Goal: Task Accomplishment & Management: Manage account settings

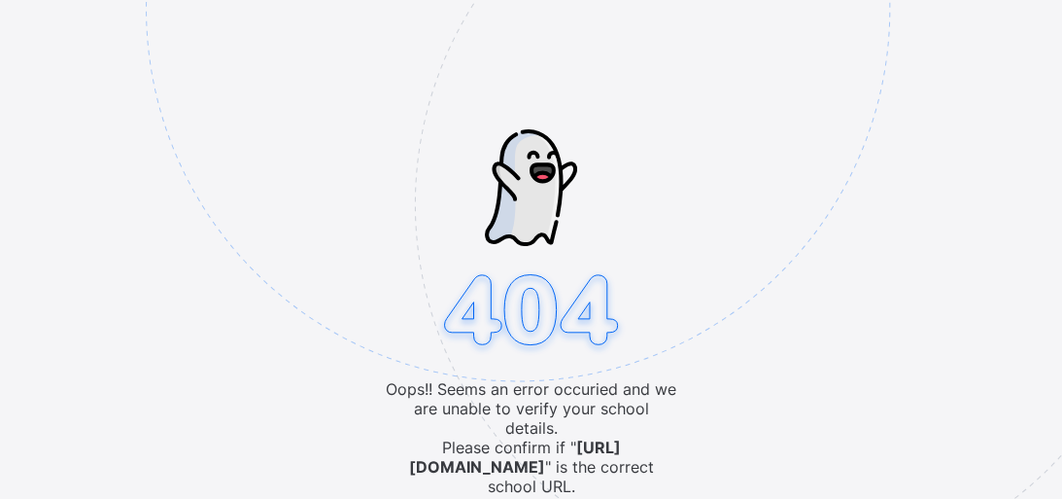
click at [636, 142] on img at bounding box center [653, 107] width 1014 height 940
click at [478, 133] on img at bounding box center [653, 107] width 1014 height 940
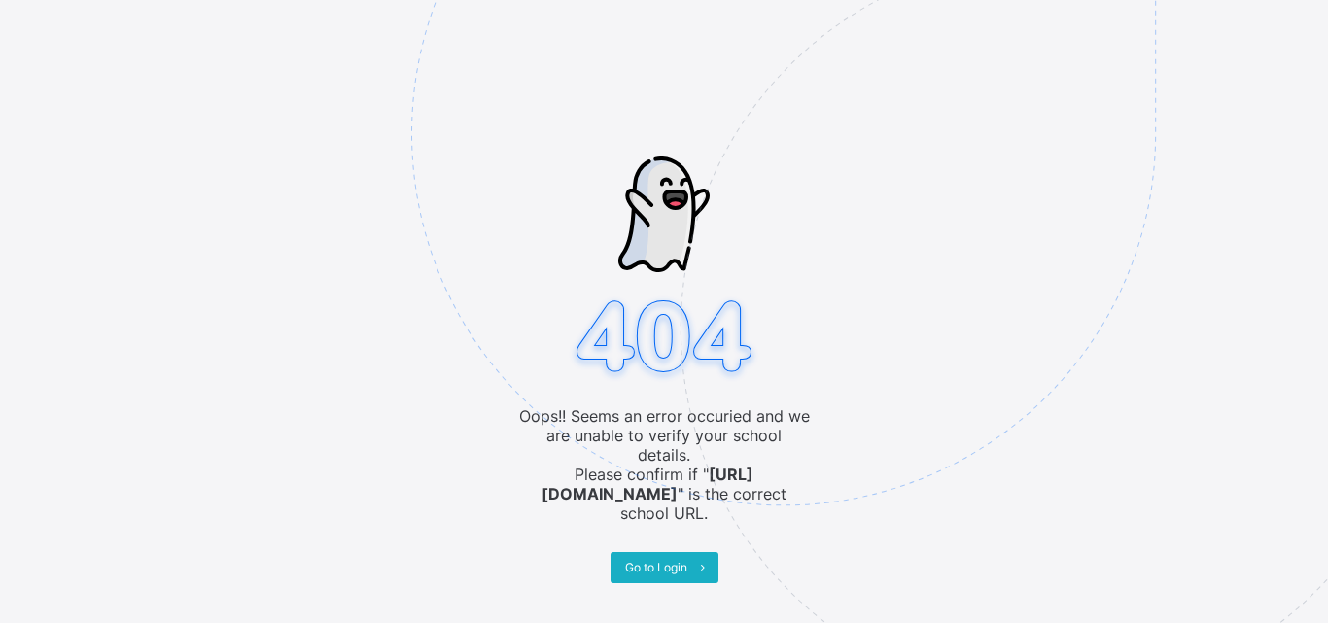
click at [704, 561] on icon at bounding box center [702, 567] width 15 height 13
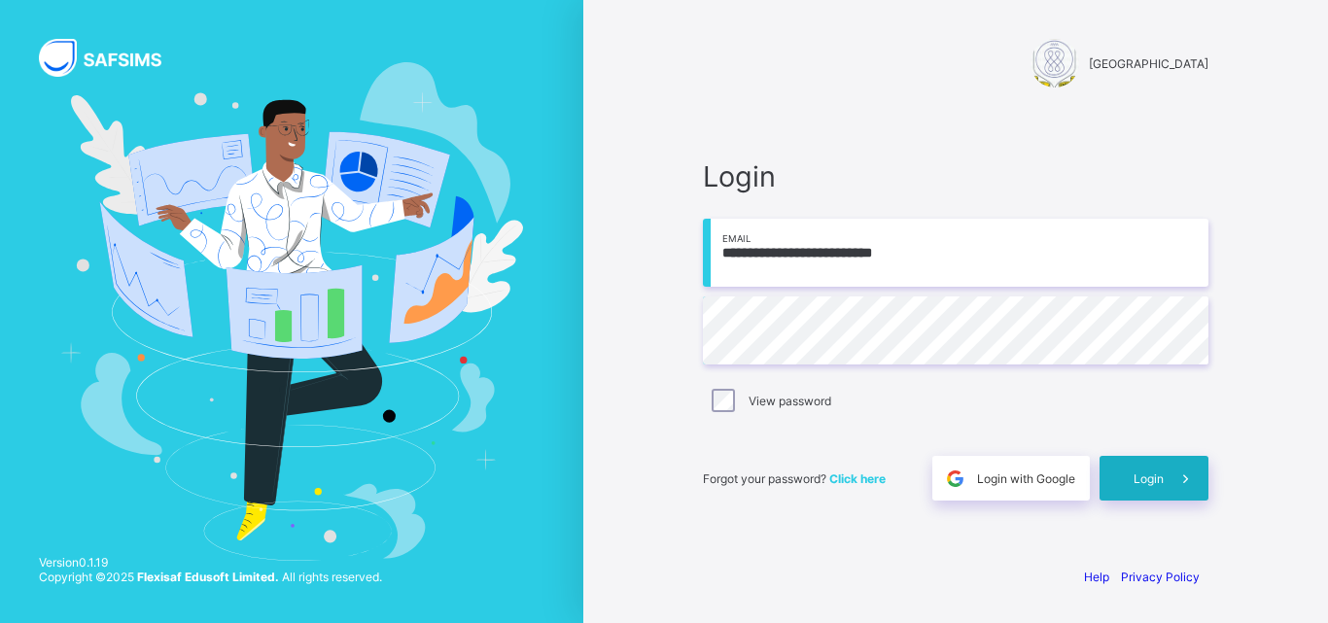
click at [1108, 468] on div "Login" at bounding box center [1153, 478] width 109 height 45
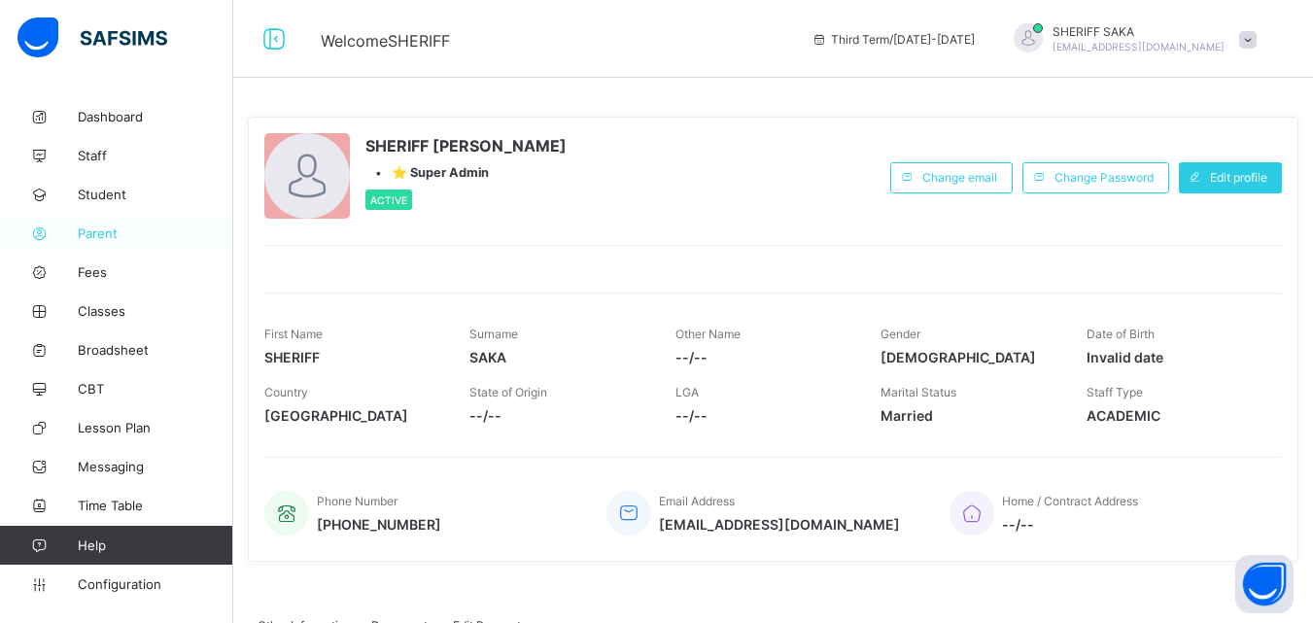
click at [94, 230] on span "Parent" at bounding box center [155, 233] width 155 height 16
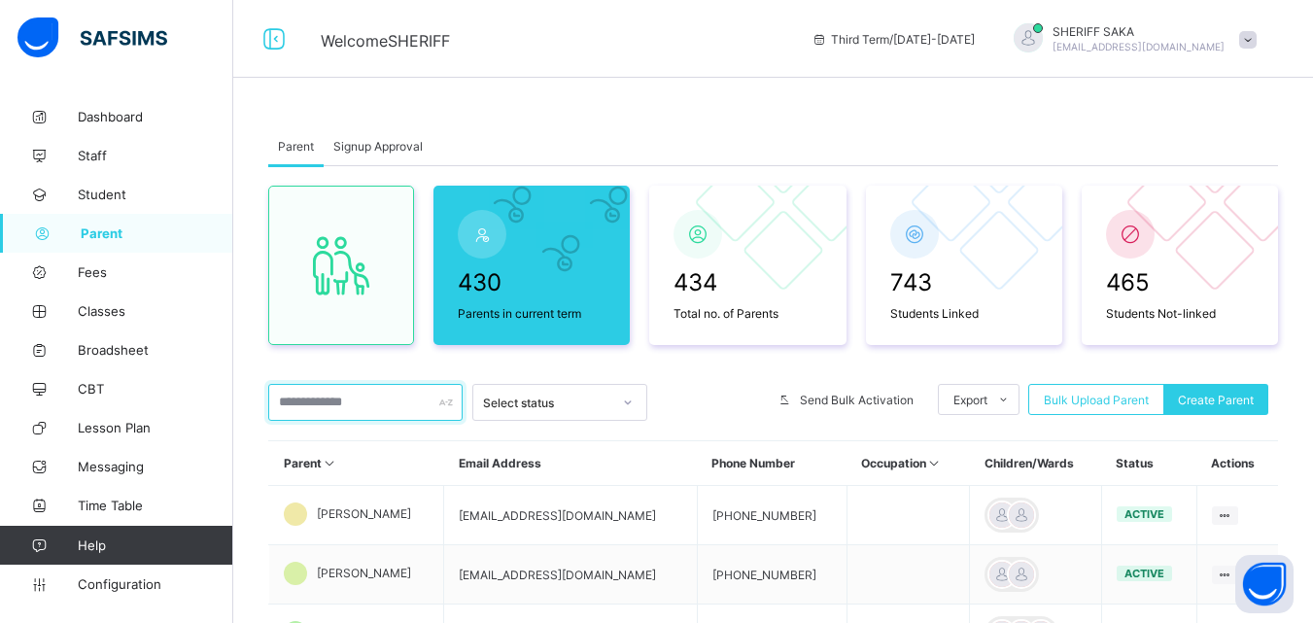
click at [352, 402] on input "text" at bounding box center [365, 402] width 194 height 37
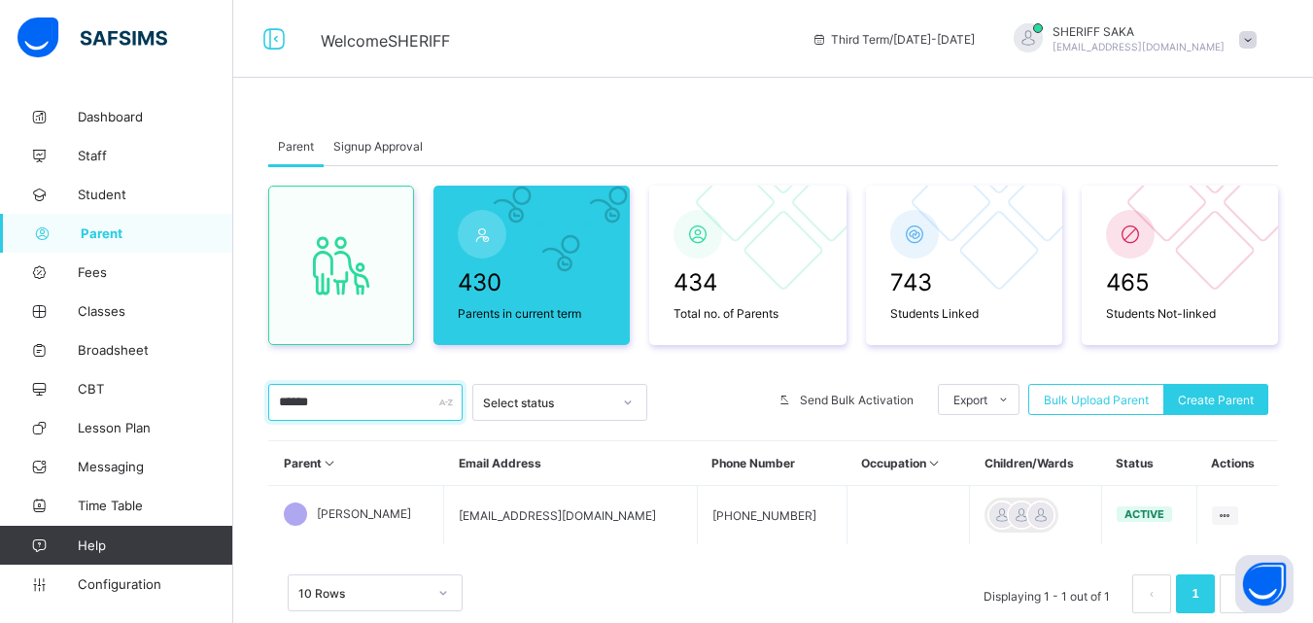
scroll to position [58, 0]
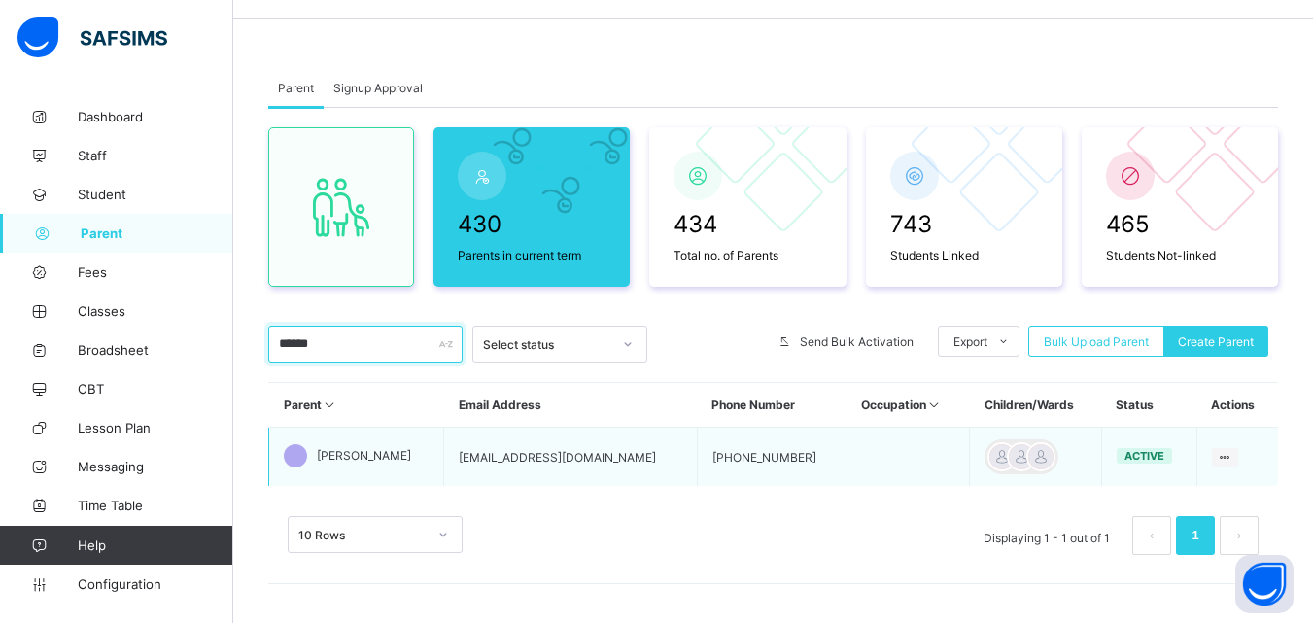
type input "******"
click at [385, 457] on span "[PERSON_NAME]" at bounding box center [364, 455] width 94 height 15
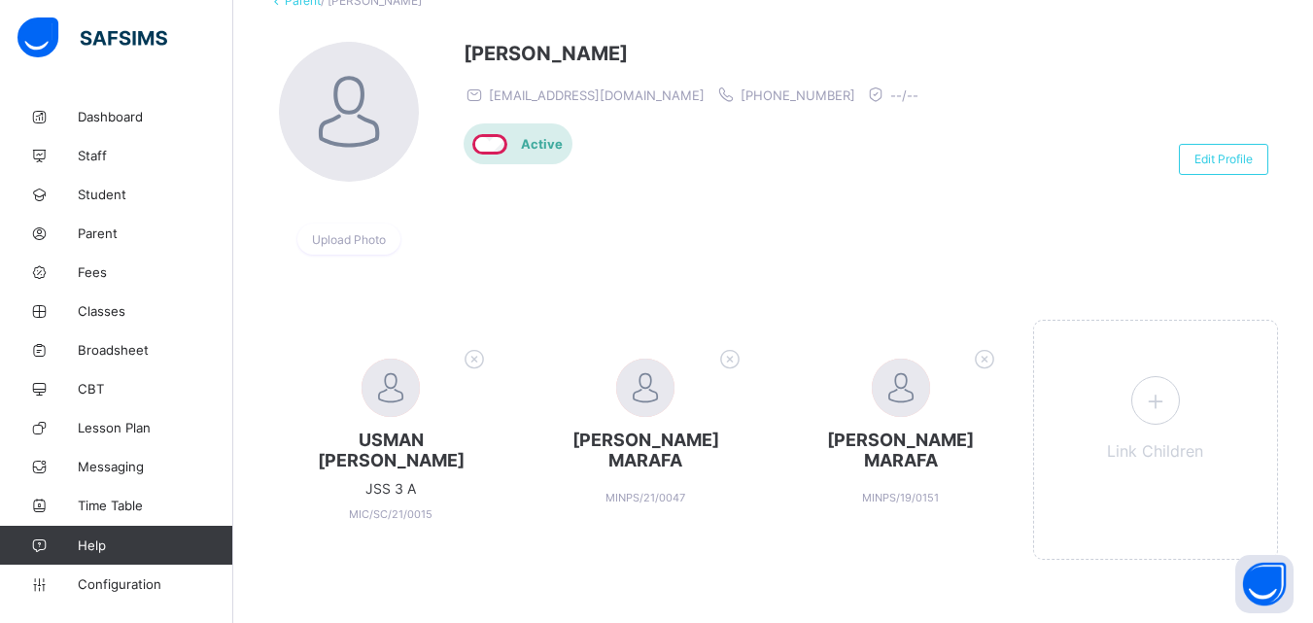
scroll to position [131, 0]
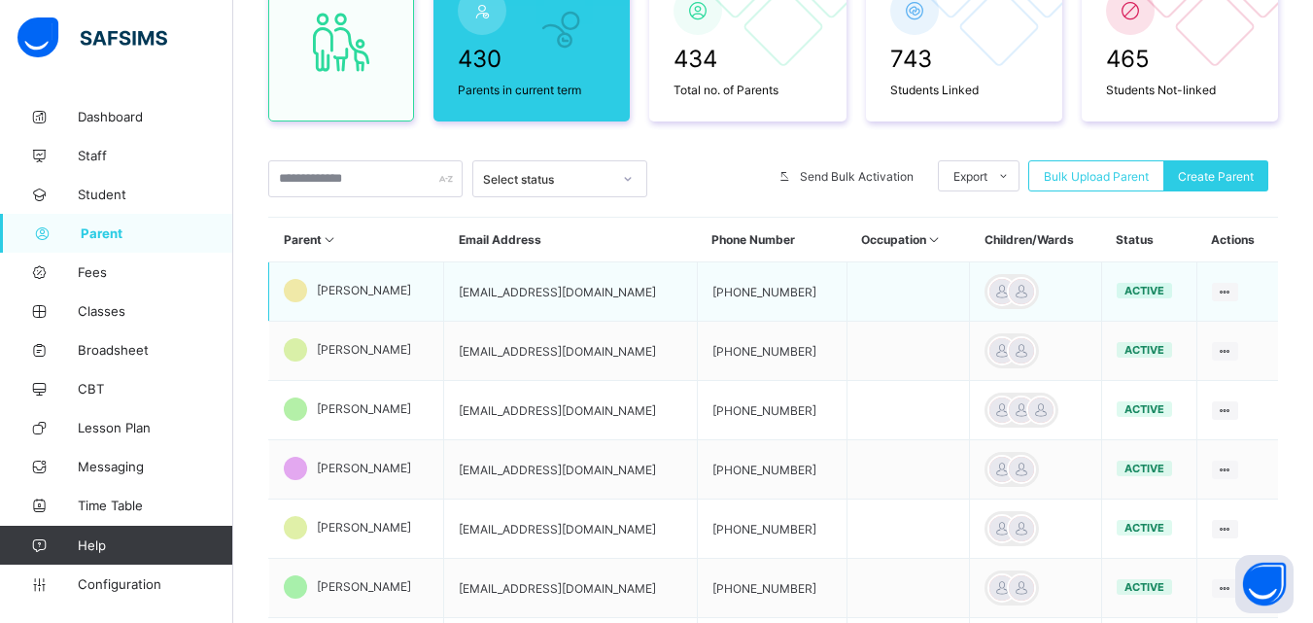
scroll to position [253, 0]
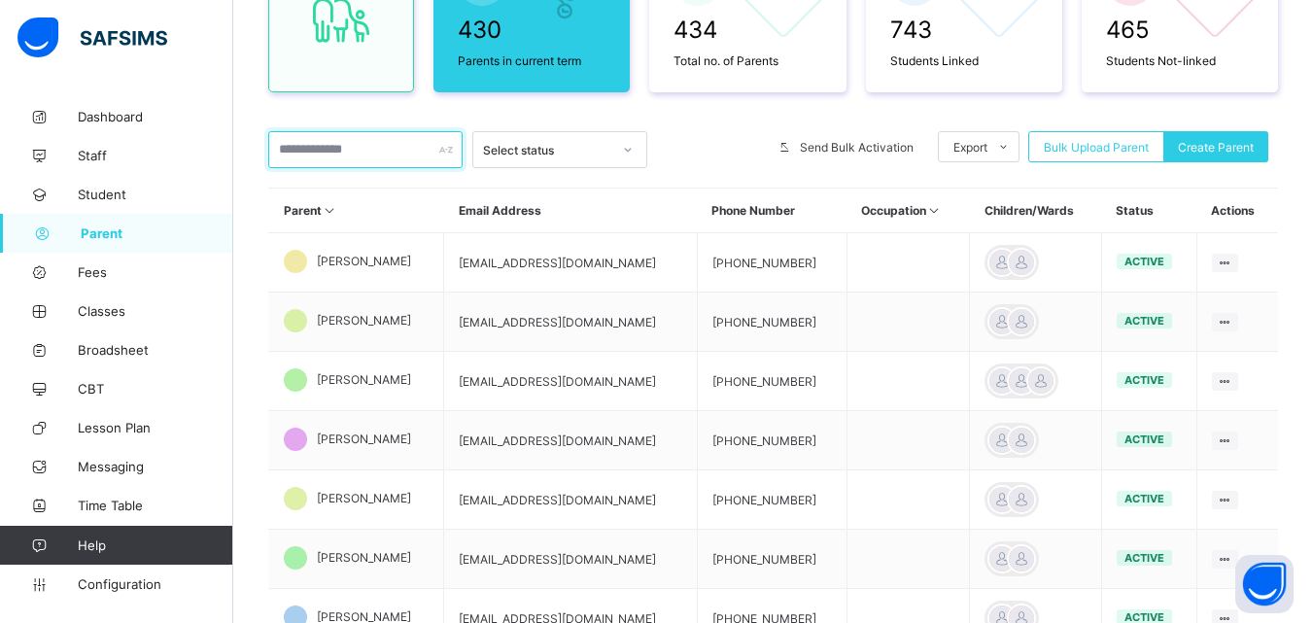
click at [328, 155] on input "text" at bounding box center [365, 149] width 194 height 37
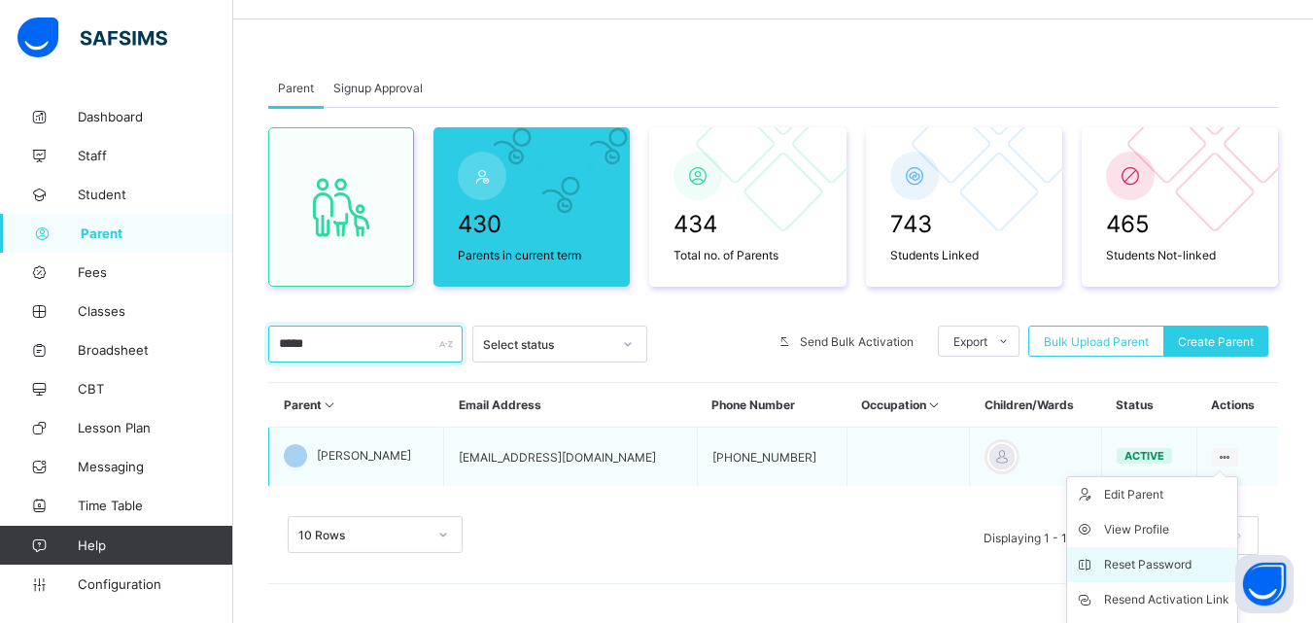
scroll to position [158, 0]
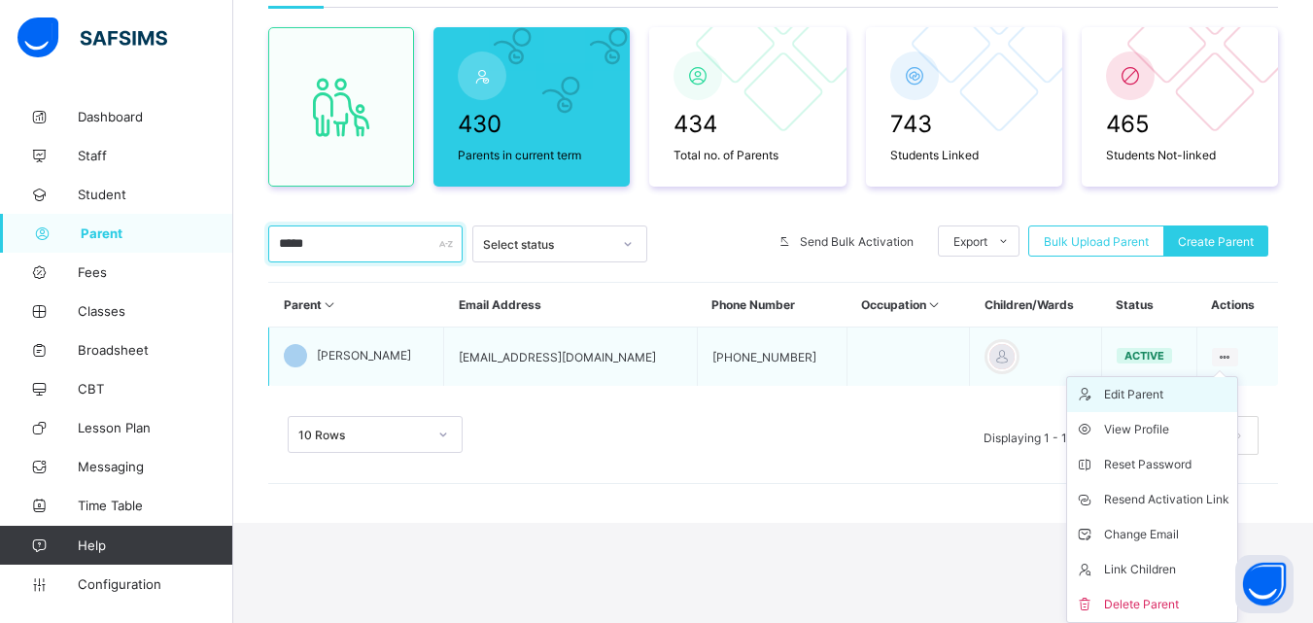
type input "*****"
click at [1159, 398] on div "Edit Parent" at bounding box center [1166, 394] width 125 height 19
select select "**"
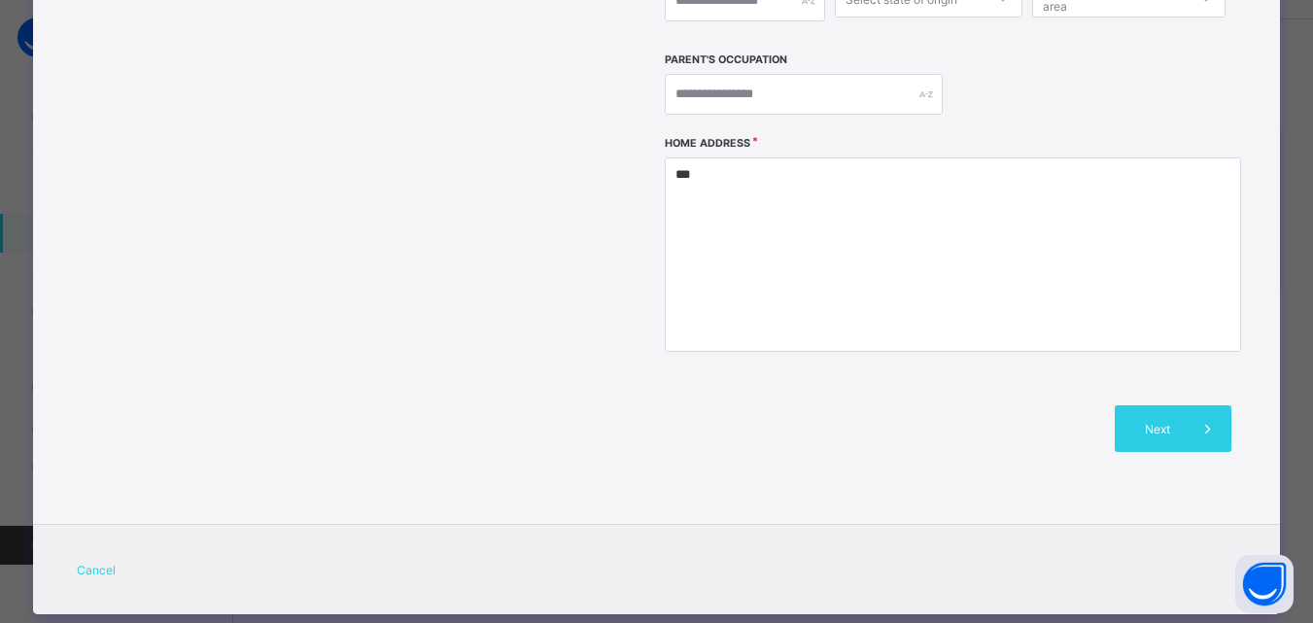
scroll to position [583, 0]
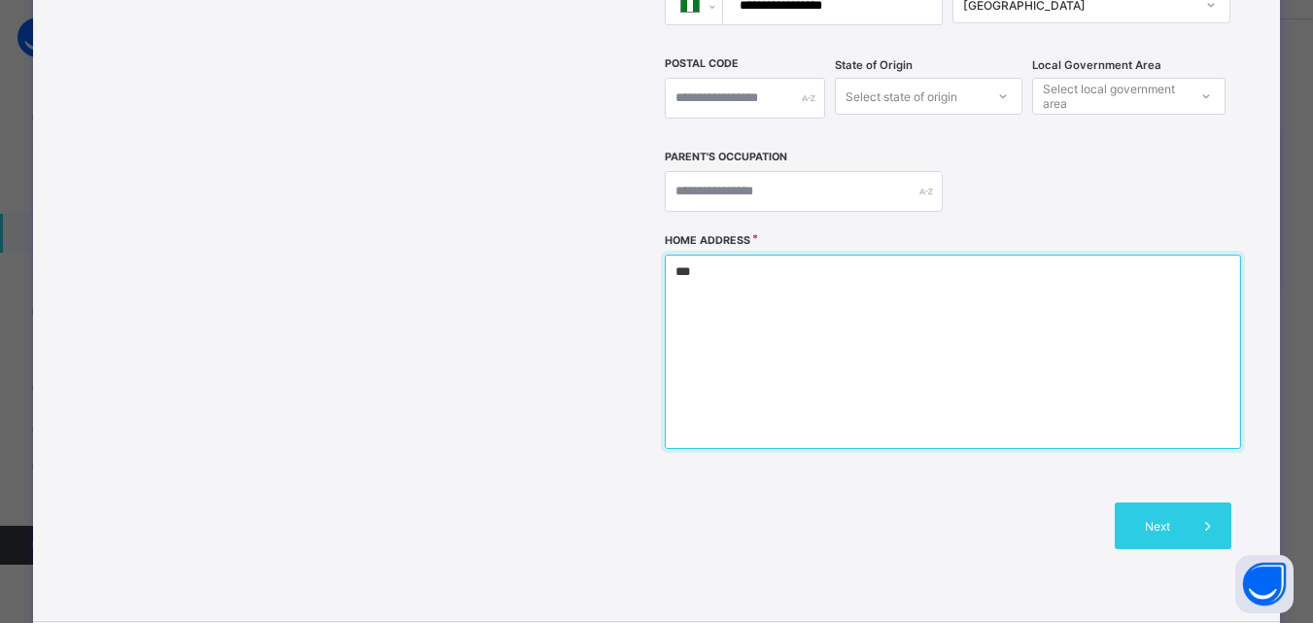
click at [795, 271] on textarea "***" at bounding box center [953, 352] width 576 height 194
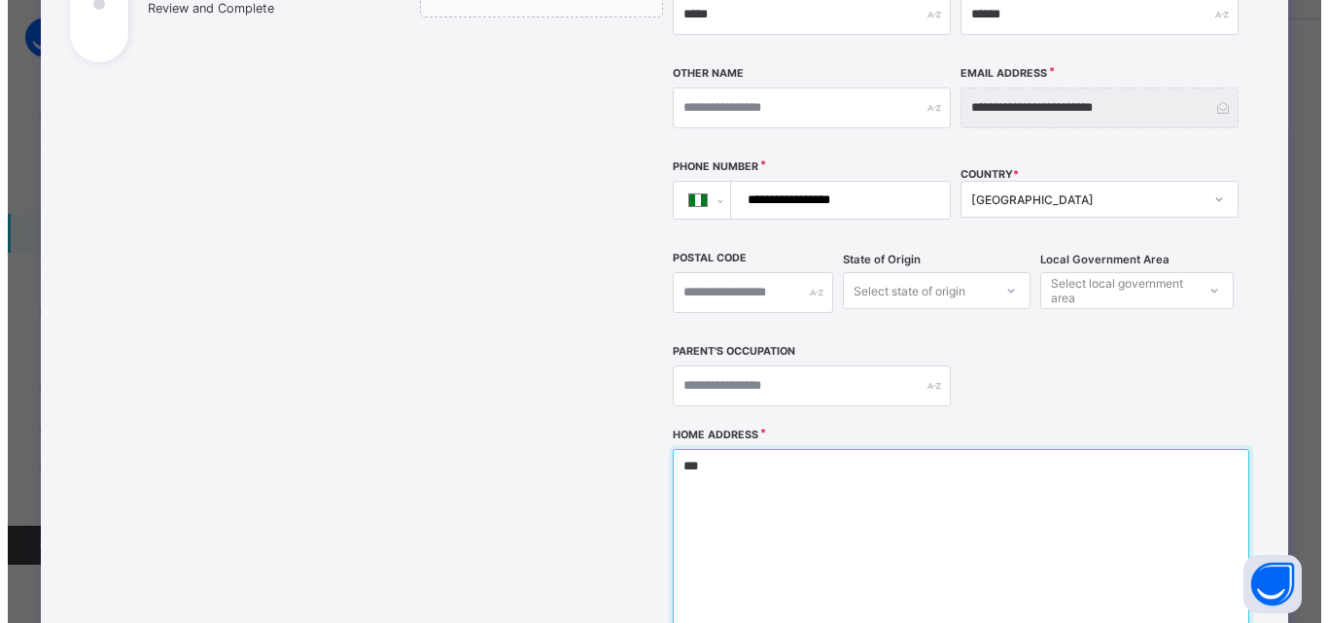
scroll to position [680, 0]
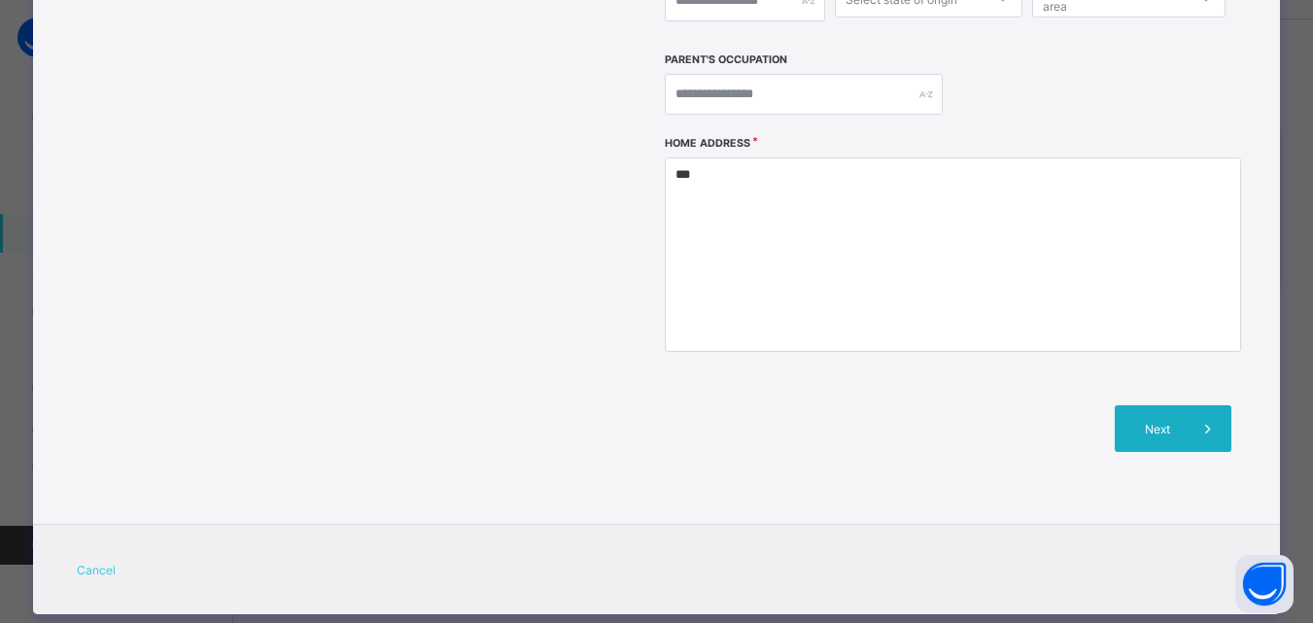
click at [1162, 422] on span "Next" at bounding box center [1156, 429] width 55 height 15
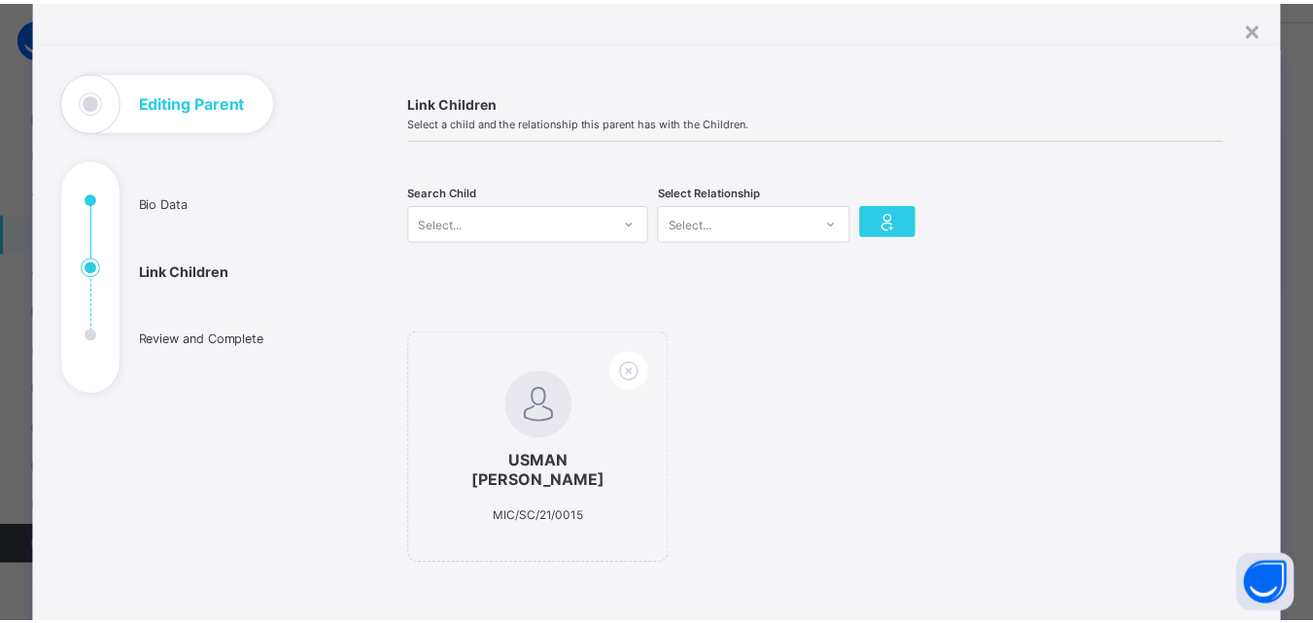
scroll to position [48, 0]
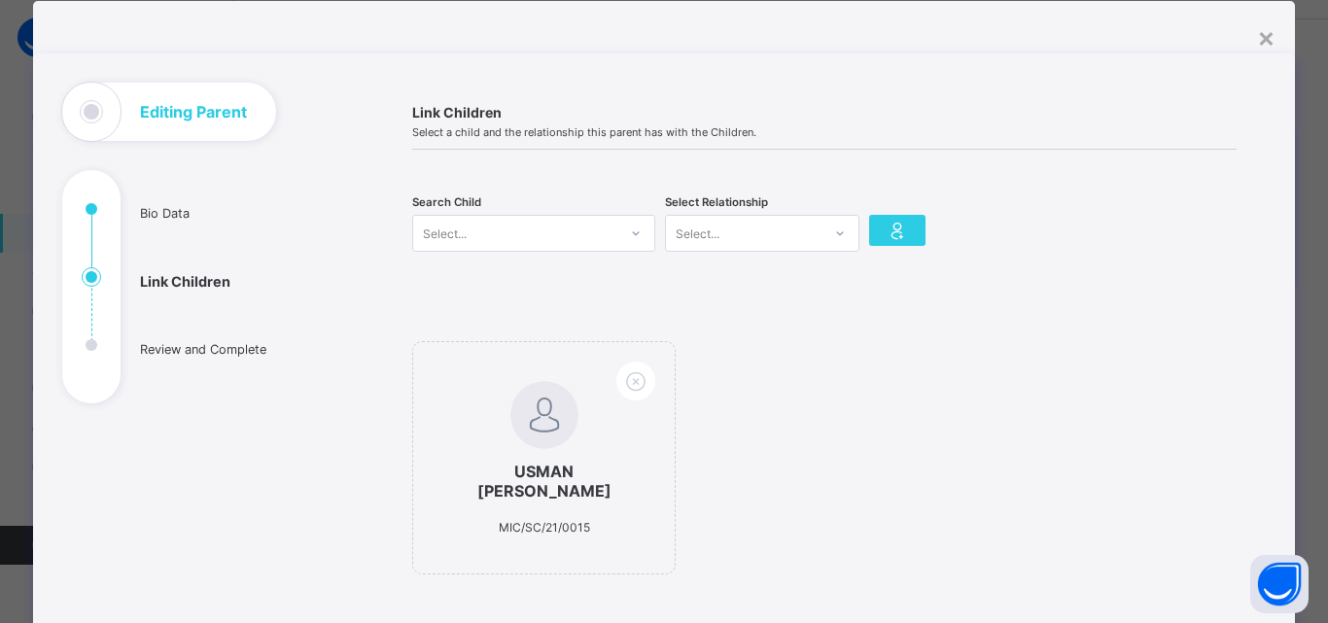
click at [517, 238] on div "Select..." at bounding box center [515, 233] width 204 height 27
click at [438, 226] on div "Select..." at bounding box center [445, 233] width 44 height 37
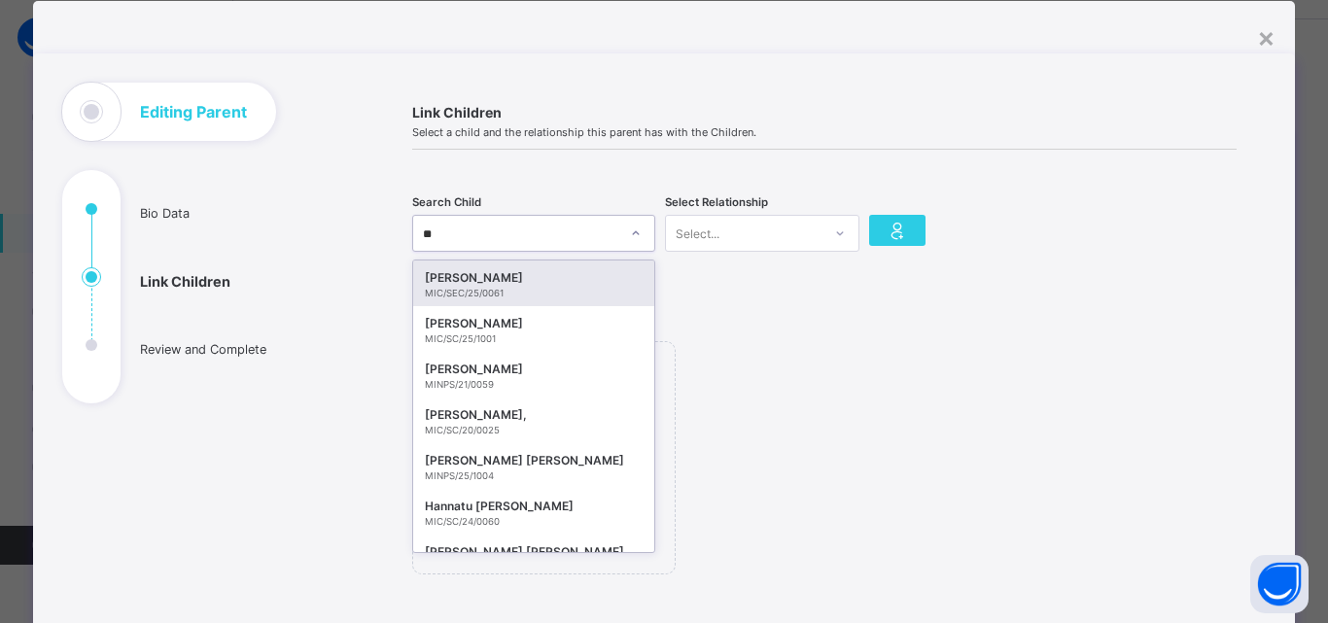
type input "*"
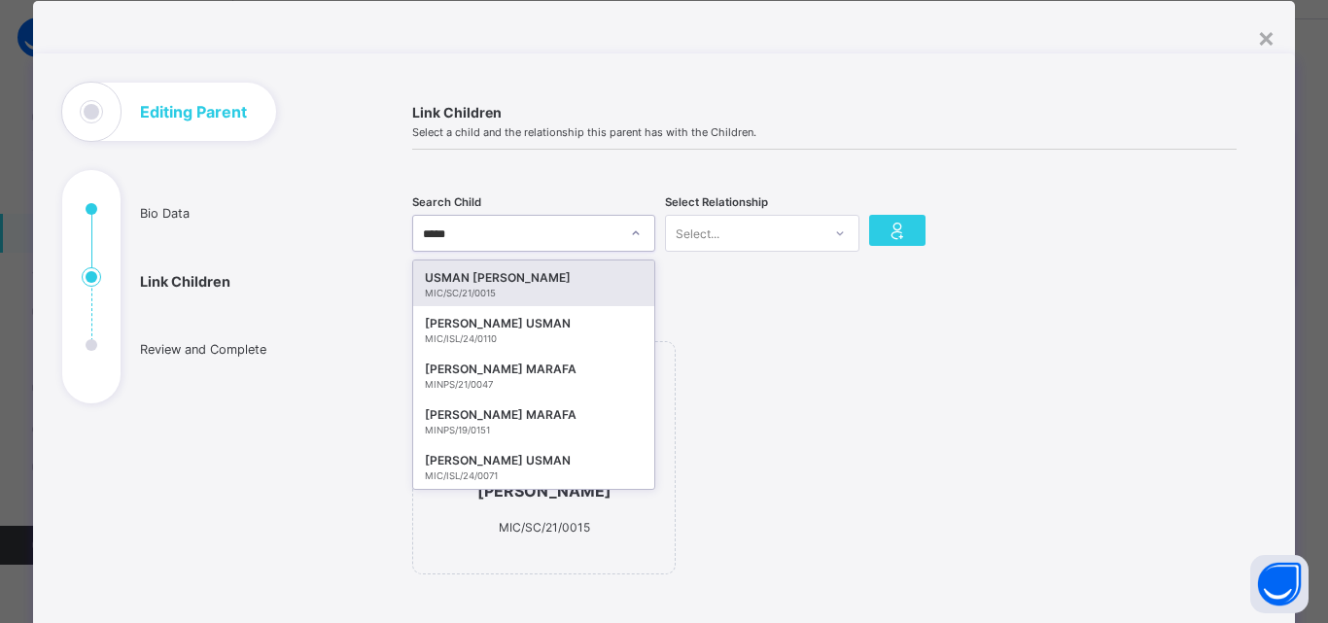
type input "******"
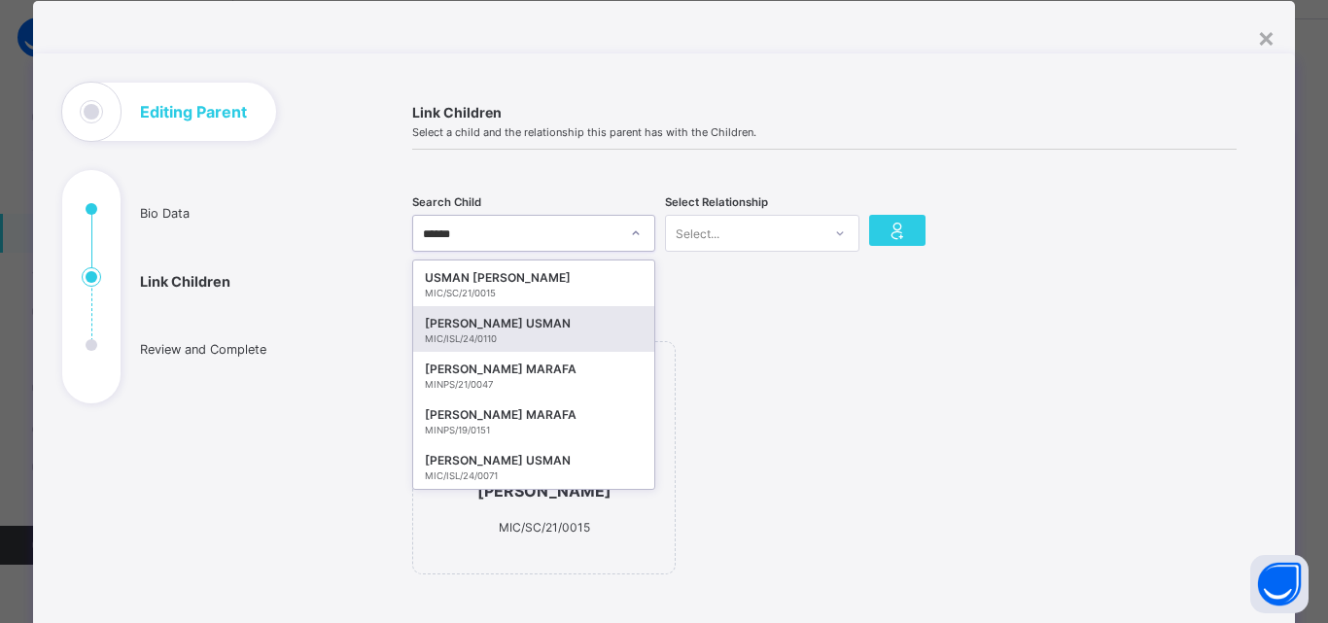
click at [476, 333] on div "MIC/ISL/24/0110" at bounding box center [534, 338] width 218 height 11
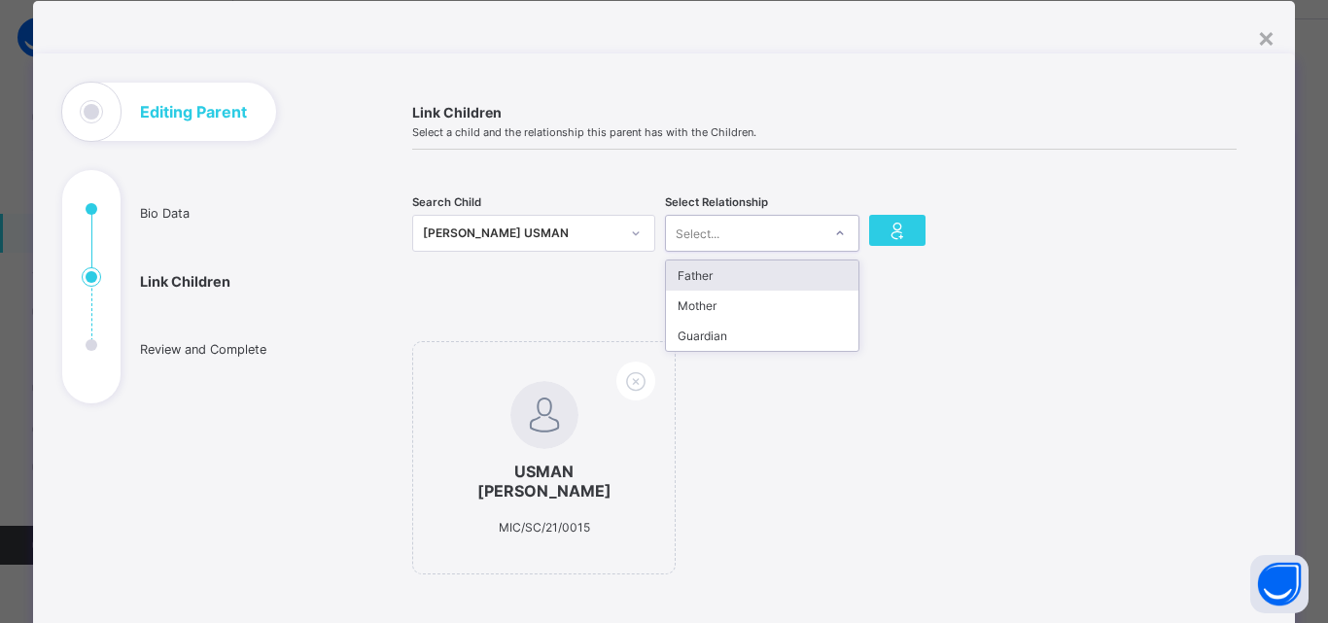
click at [811, 237] on div "Select..." at bounding box center [743, 233] width 155 height 27
click at [775, 314] on div "Mother" at bounding box center [762, 306] width 192 height 30
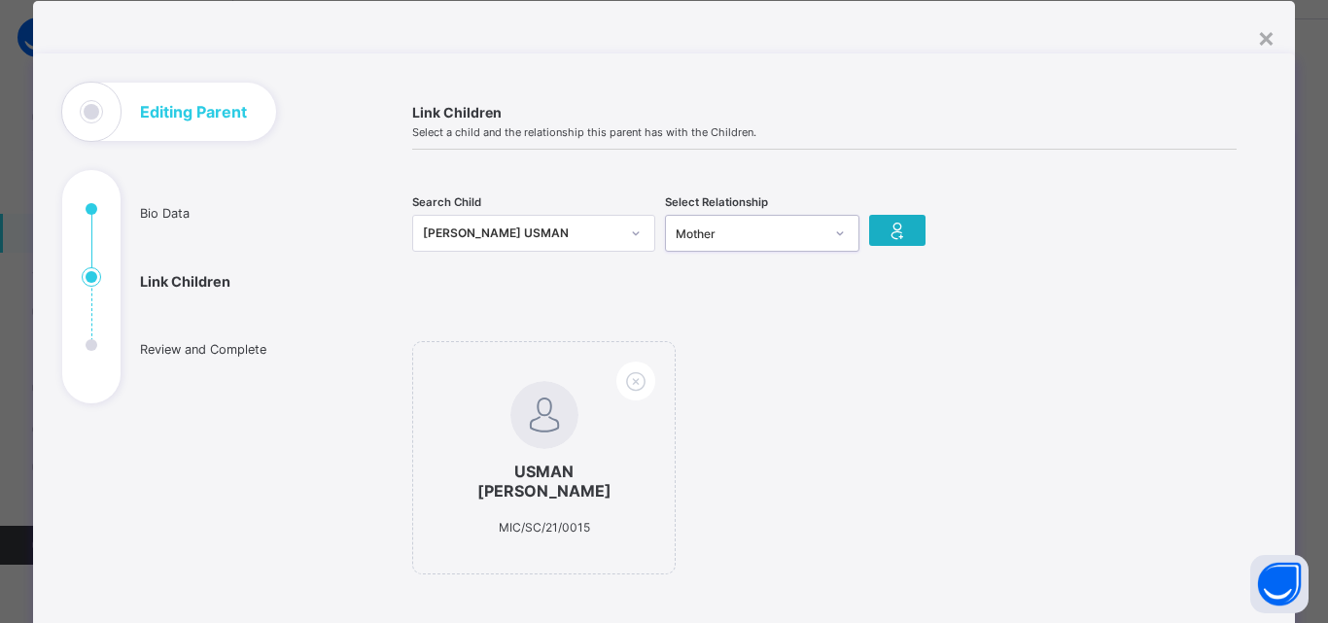
click at [883, 233] on icon at bounding box center [896, 230] width 27 height 23
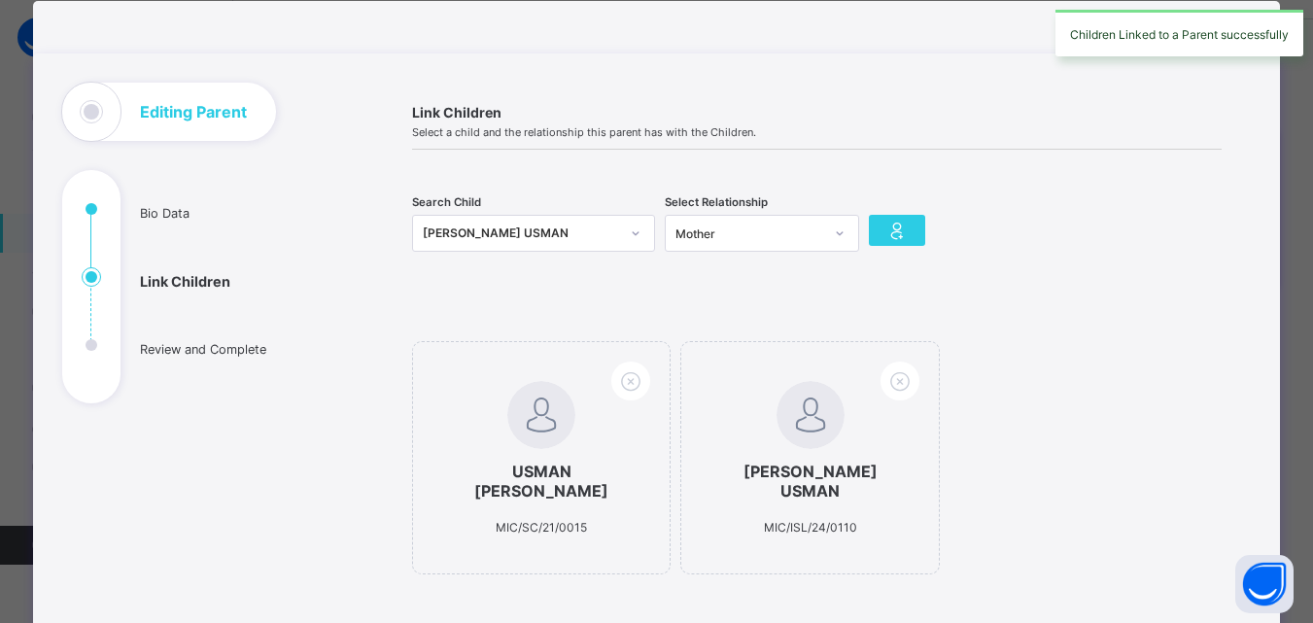
click at [493, 224] on div "[PERSON_NAME] USMAN" at bounding box center [521, 233] width 196 height 19
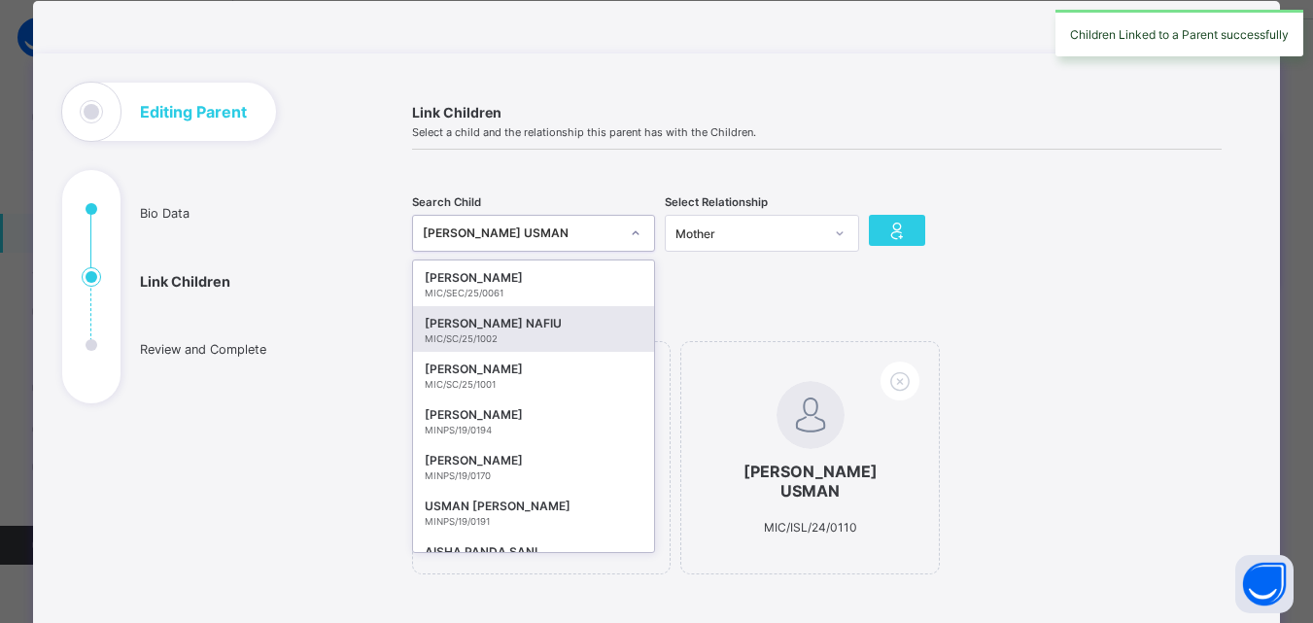
click at [688, 300] on div "Link Children Select a child and the relationship this parent has with the Chil…" at bounding box center [817, 426] width 868 height 686
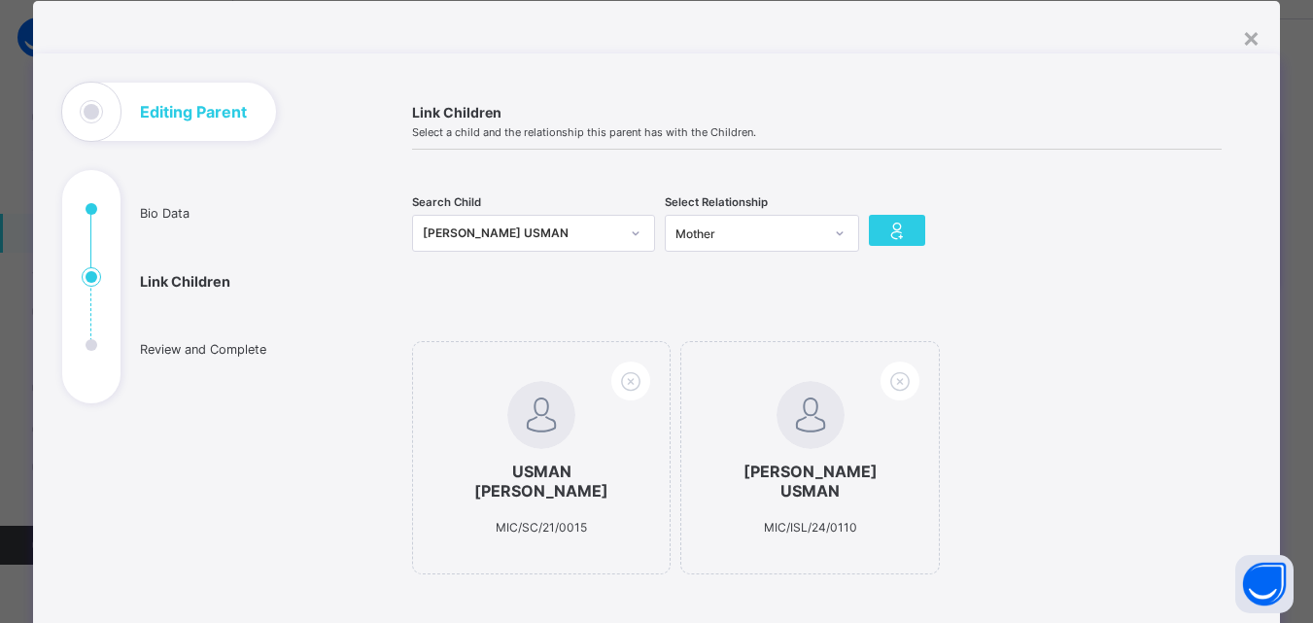
click at [466, 237] on div "[PERSON_NAME] USMAN" at bounding box center [521, 233] width 196 height 19
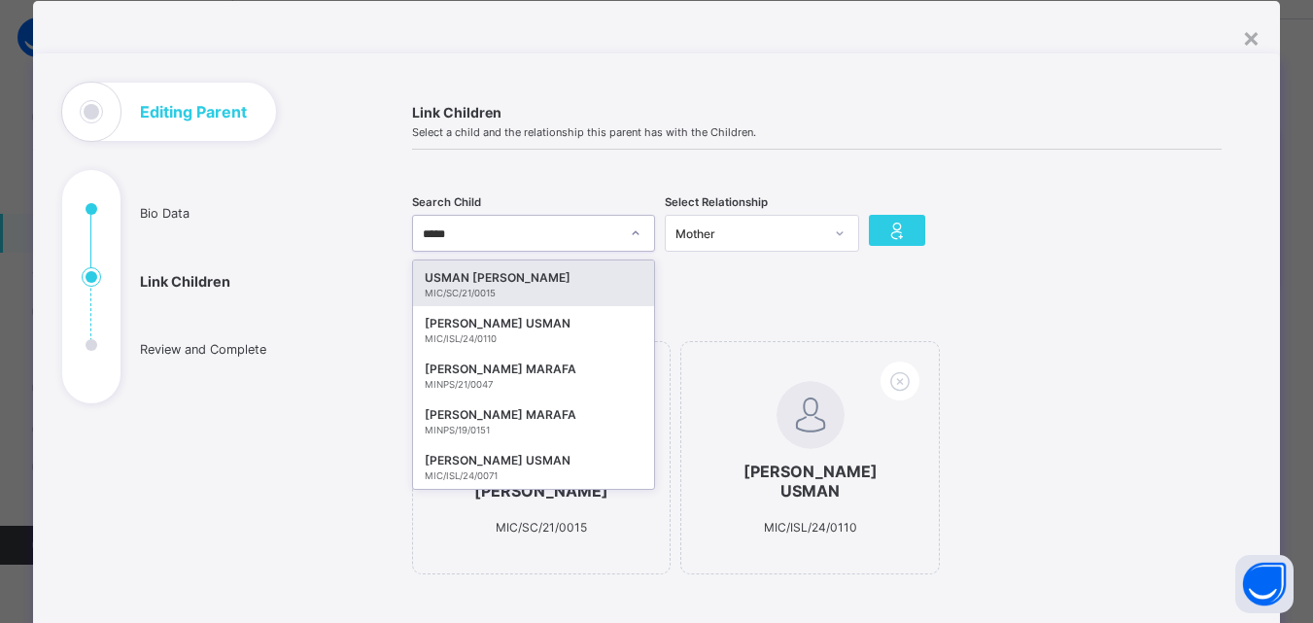
type input "******"
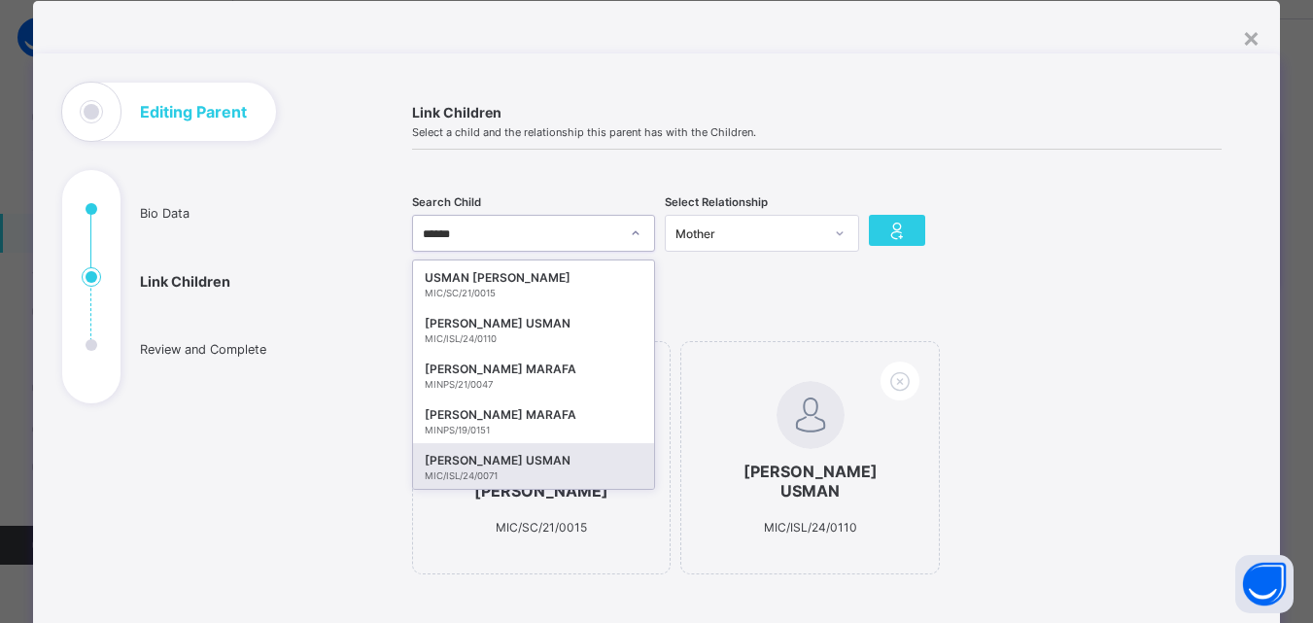
click at [518, 463] on div "[PERSON_NAME] USMAN" at bounding box center [534, 460] width 218 height 19
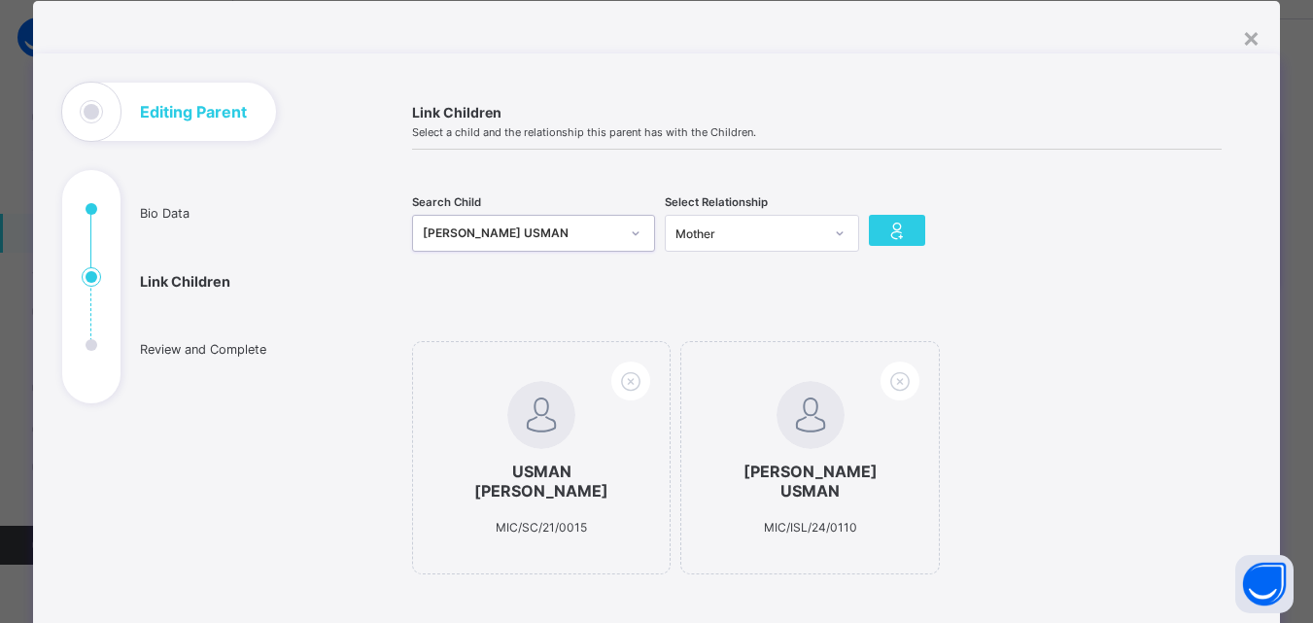
click at [630, 229] on icon at bounding box center [636, 233] width 12 height 19
click at [559, 236] on div "[PERSON_NAME] USMAN" at bounding box center [521, 233] width 196 height 19
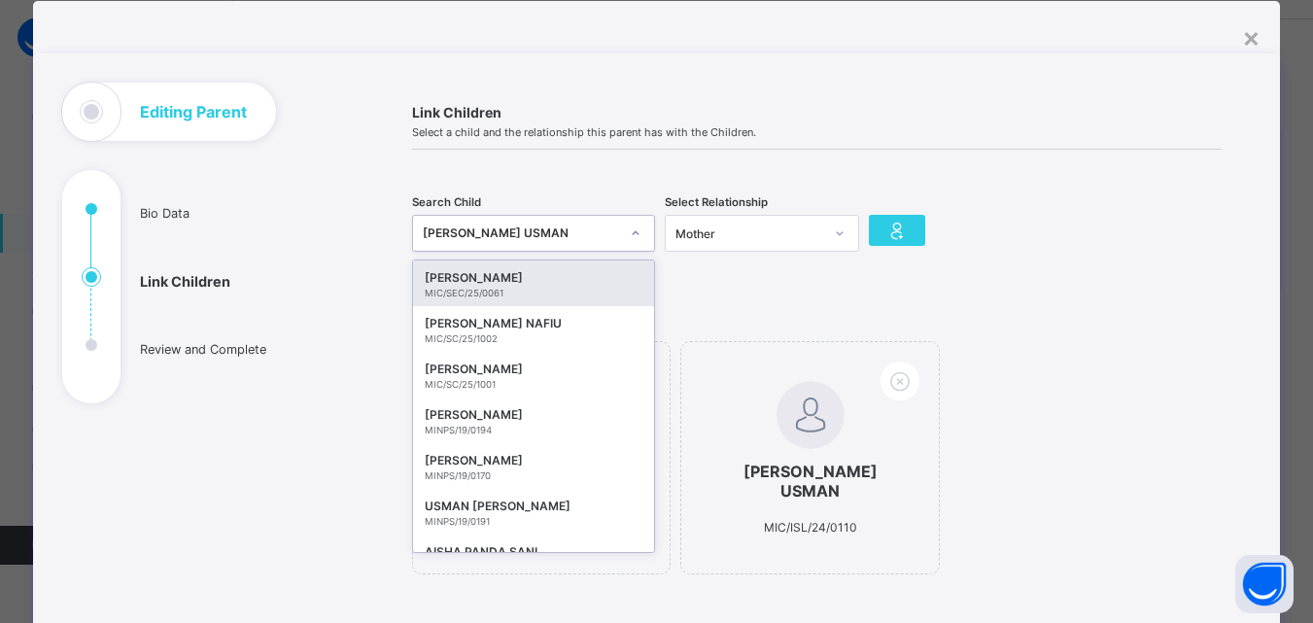
click at [559, 236] on div "[PERSON_NAME] USMAN" at bounding box center [521, 233] width 196 height 19
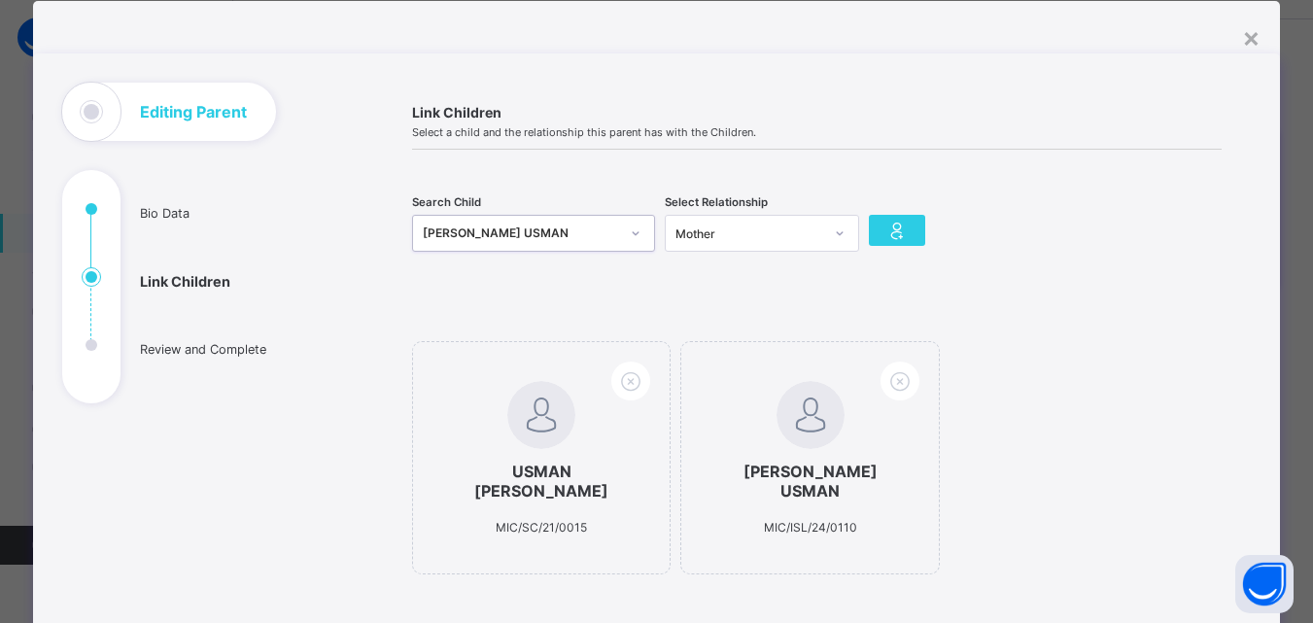
click at [559, 236] on div "[PERSON_NAME] USMAN" at bounding box center [521, 233] width 196 height 19
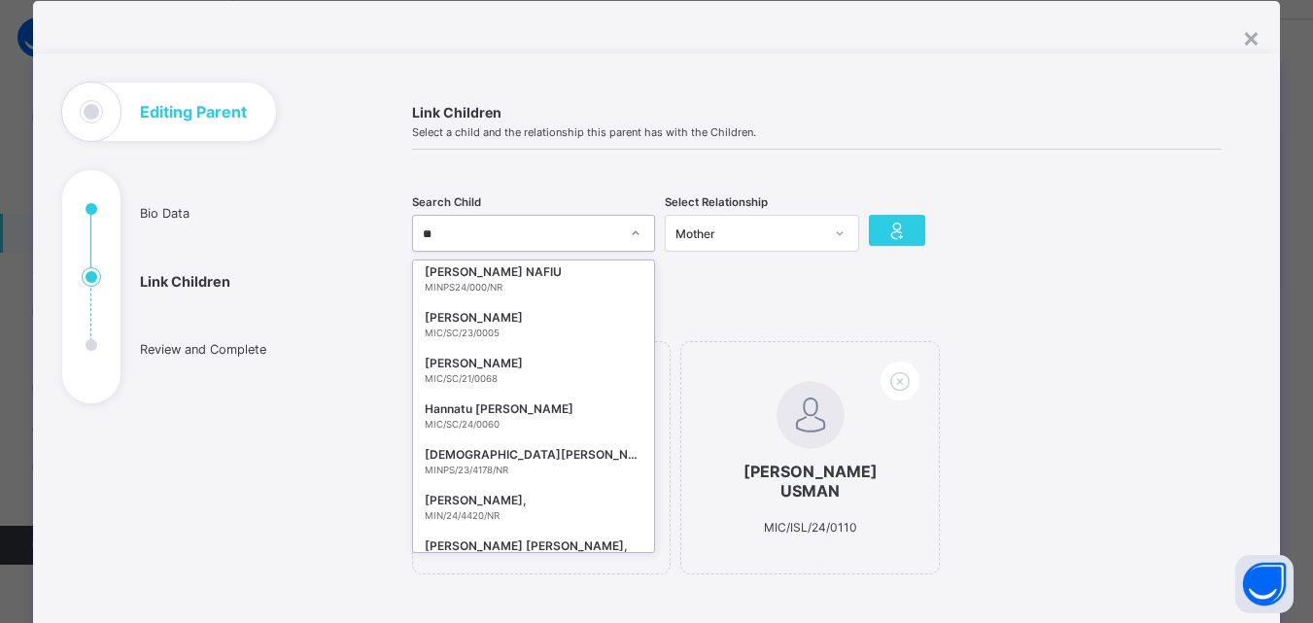
scroll to position [0, 0]
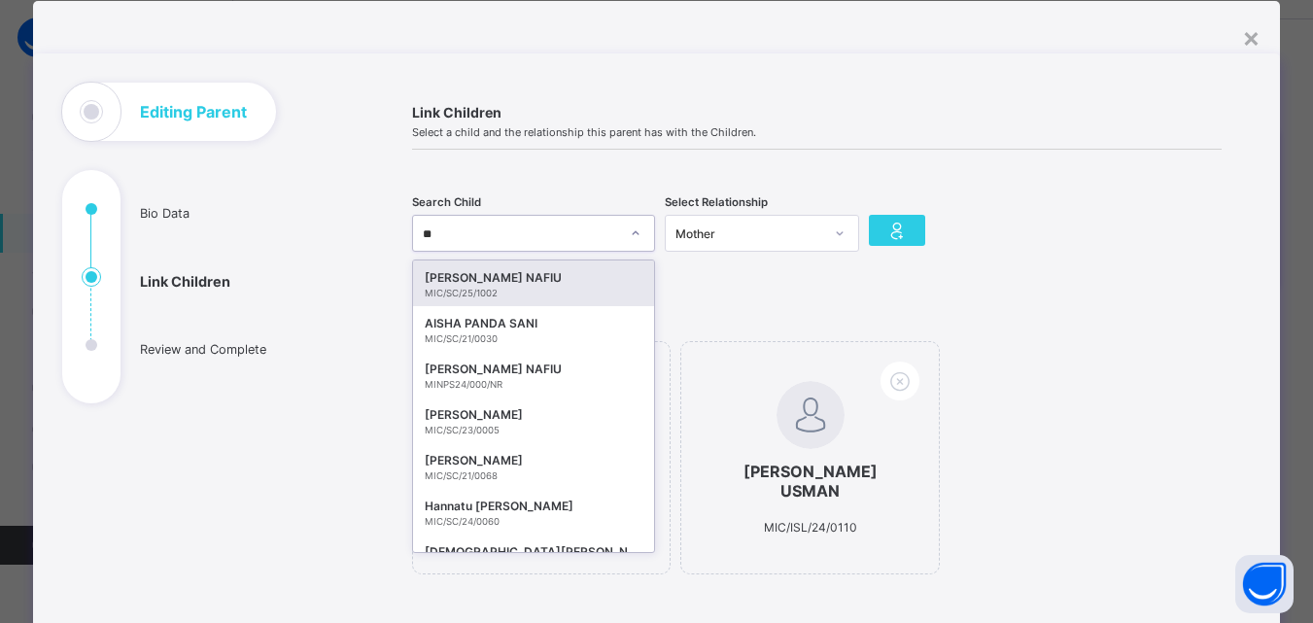
type input "*"
type input "****"
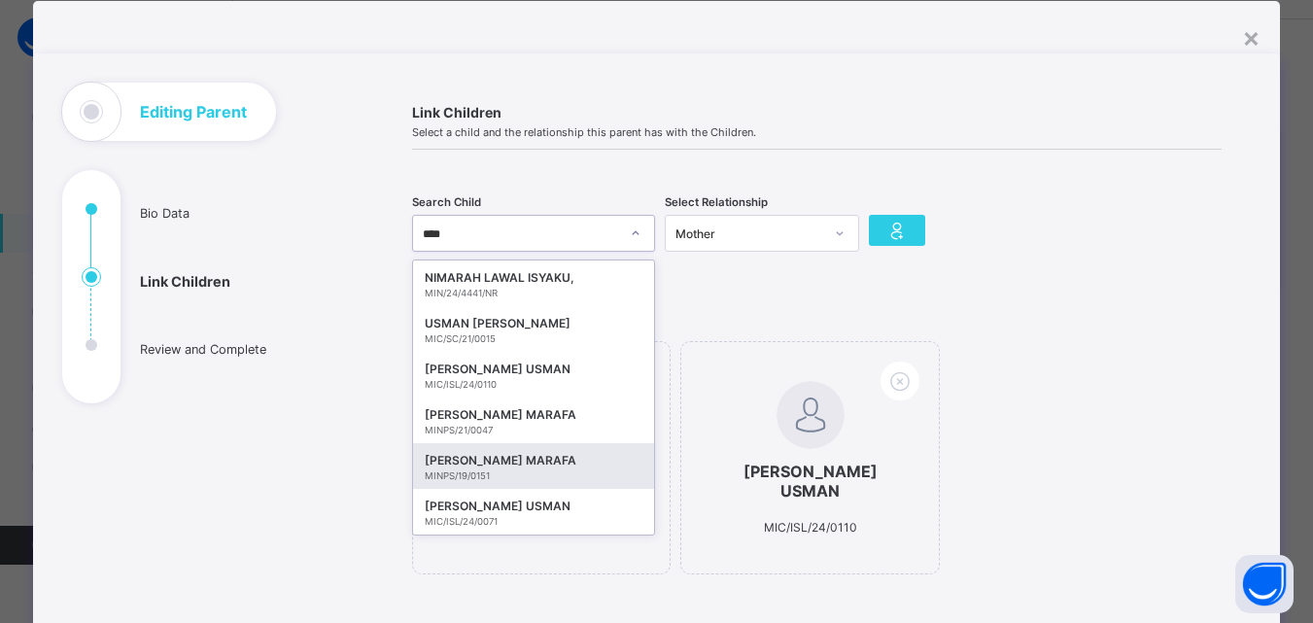
click at [526, 466] on div "[PERSON_NAME] MARAFA" at bounding box center [534, 460] width 218 height 19
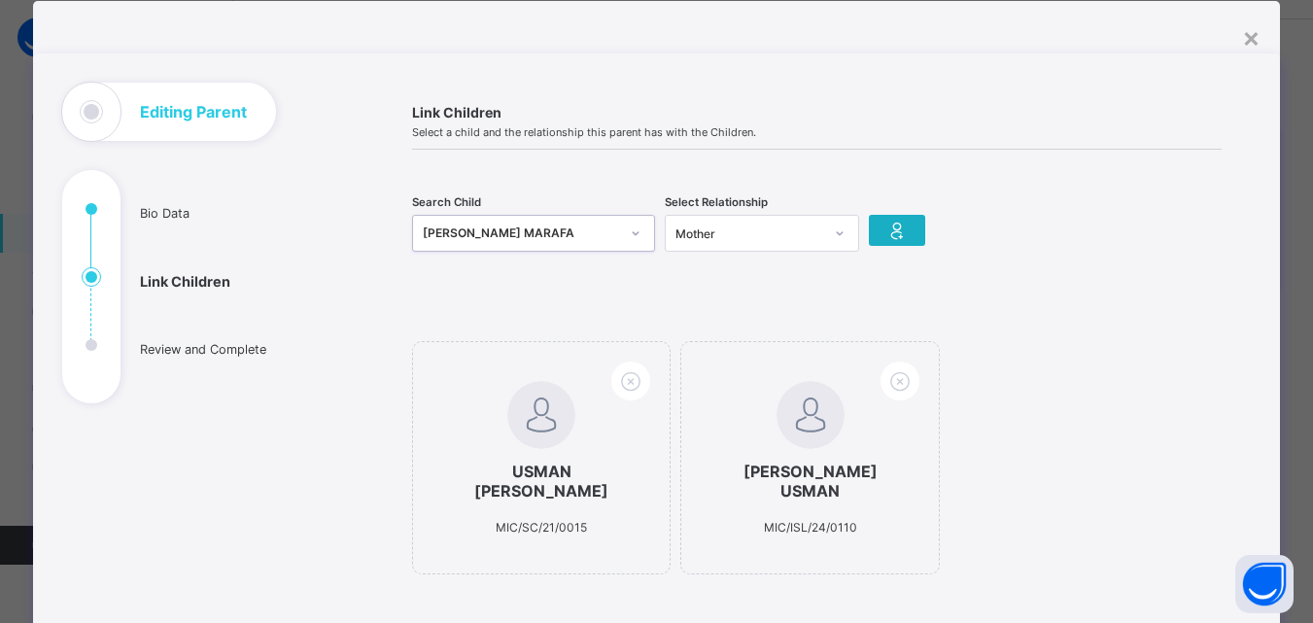
click at [886, 224] on icon at bounding box center [896, 230] width 27 height 23
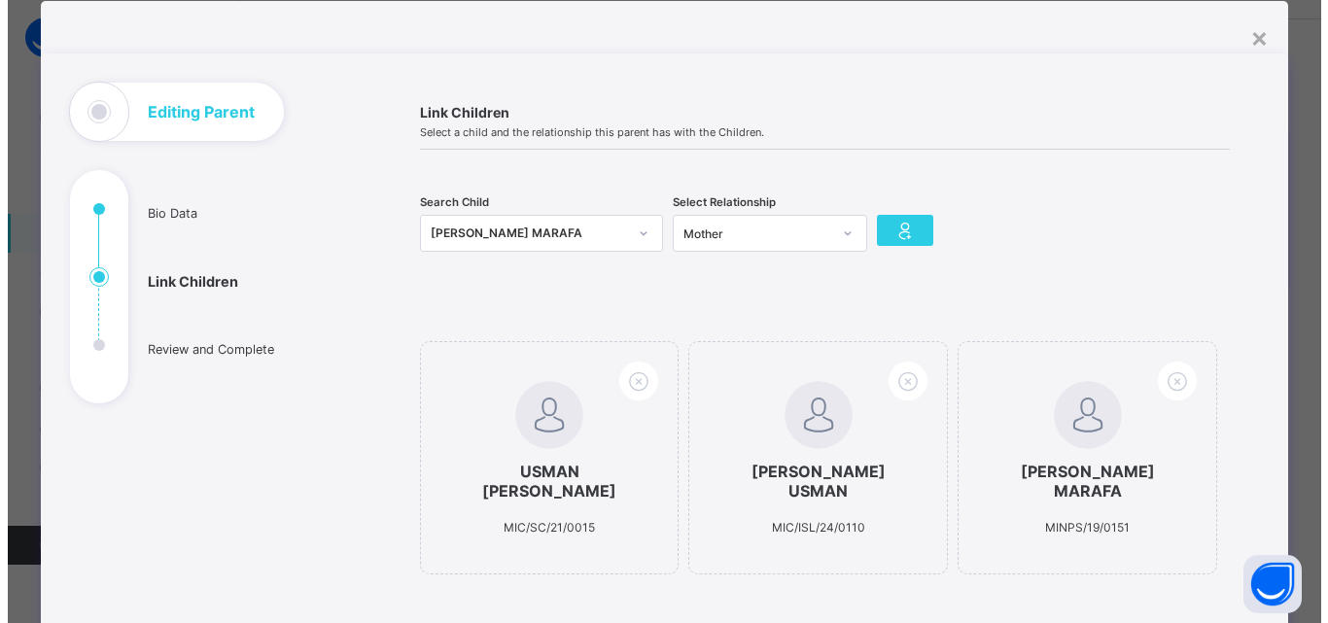
scroll to position [359, 0]
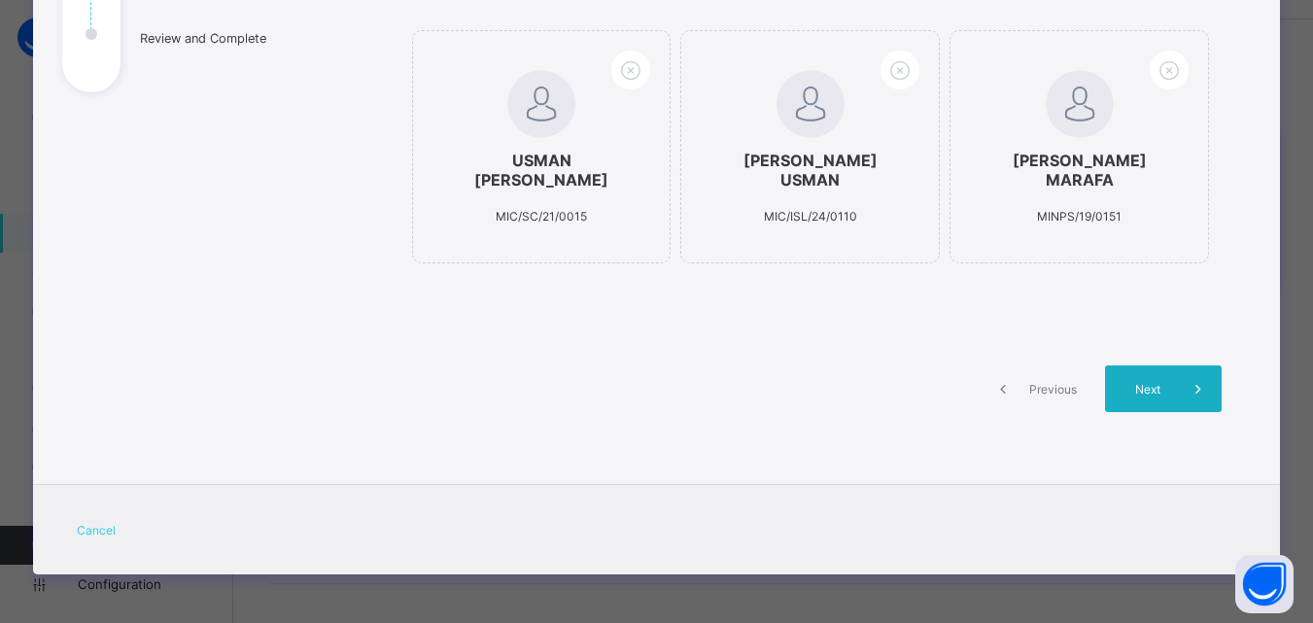
click at [1135, 385] on span "Next" at bounding box center [1147, 389] width 55 height 15
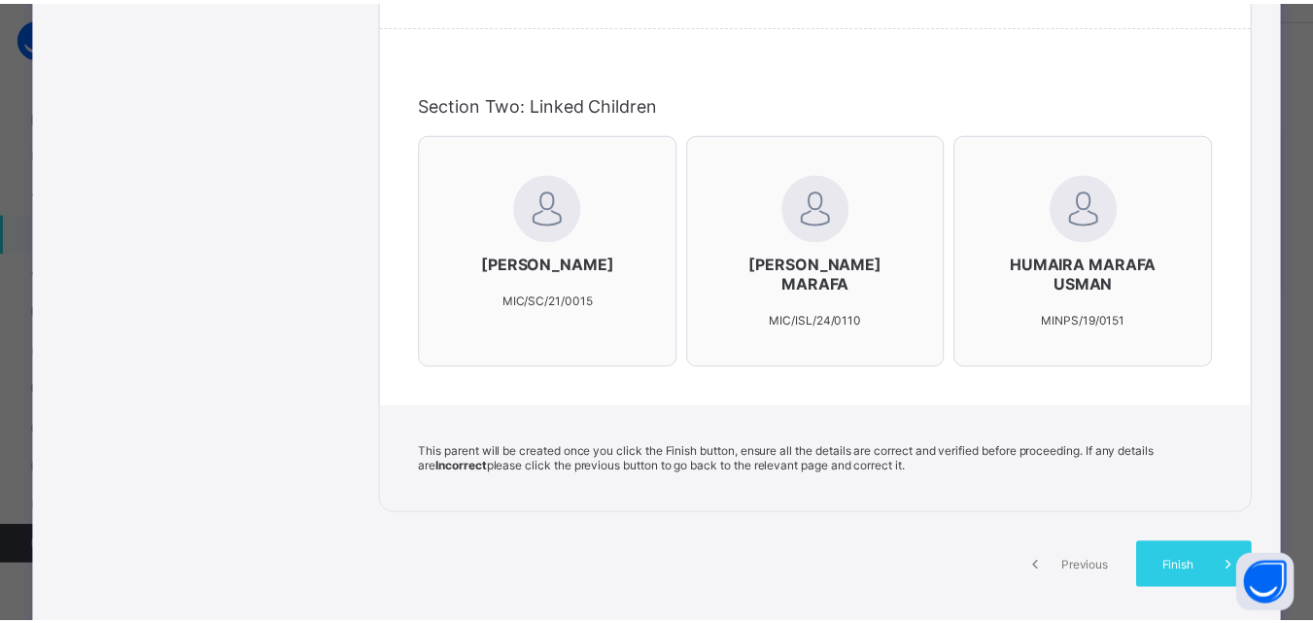
scroll to position [672, 0]
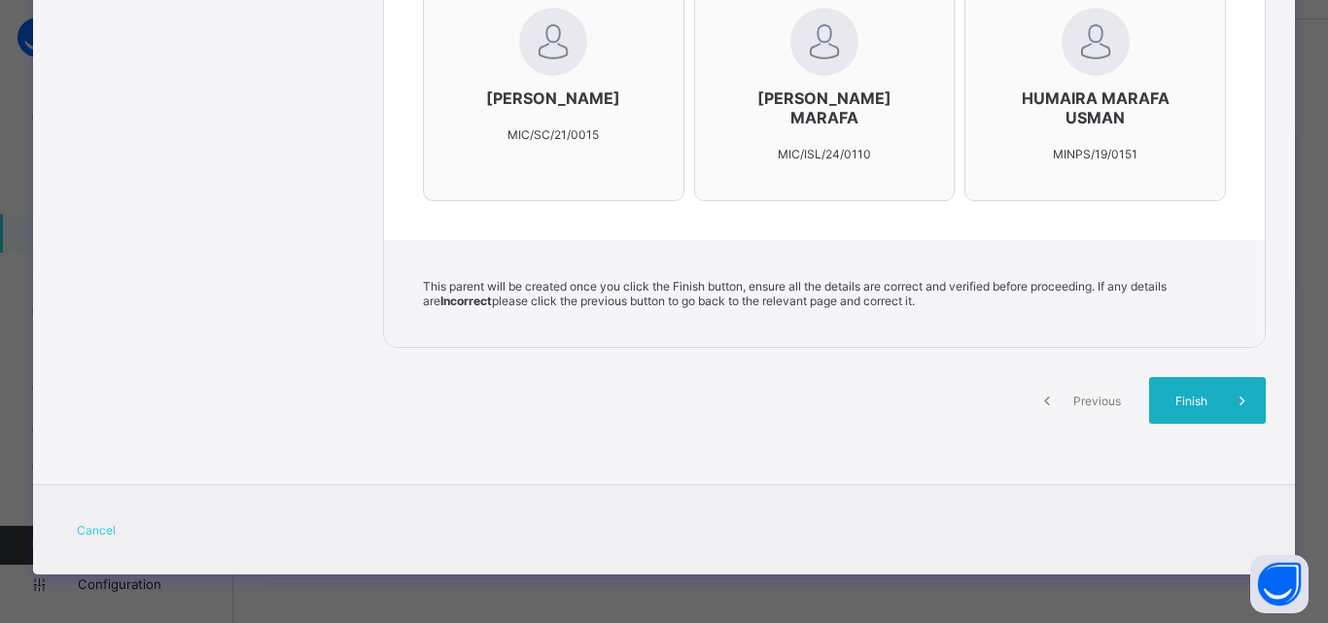
click at [1207, 402] on span "Finish" at bounding box center [1190, 401] width 55 height 15
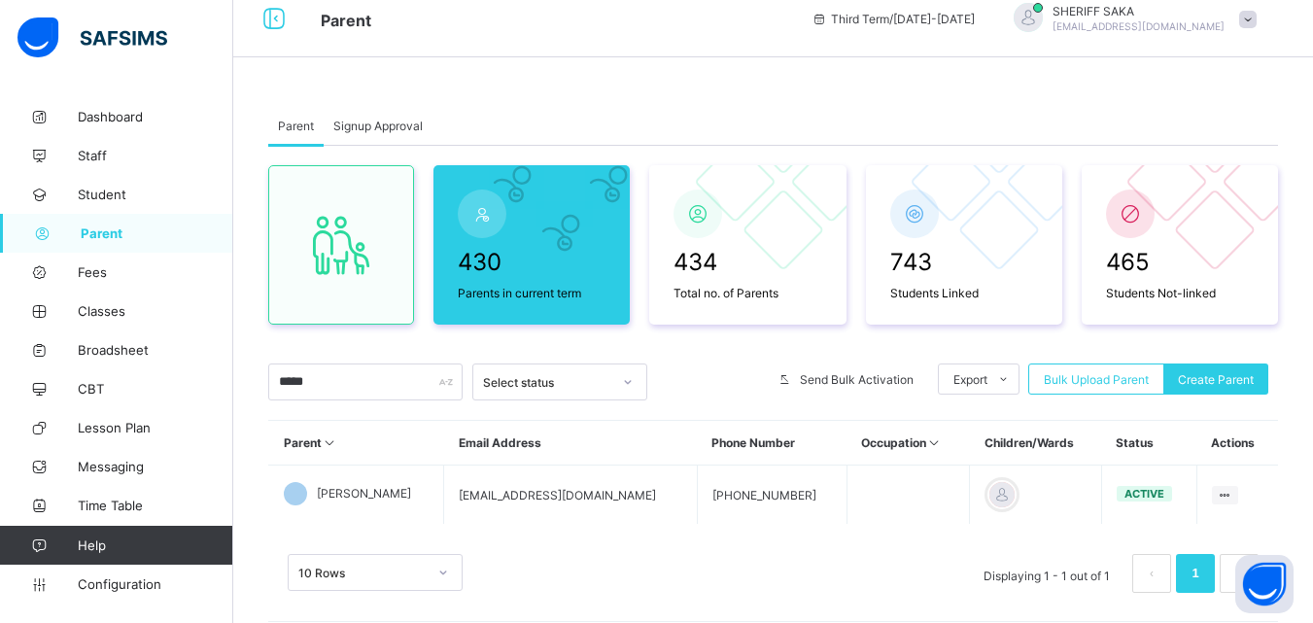
scroll to position [0, 0]
